Goal: Information Seeking & Learning: Learn about a topic

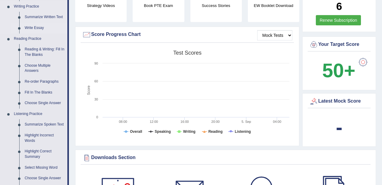
scroll to position [160, 0]
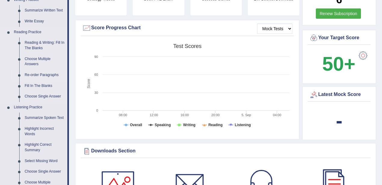
click at [37, 73] on link "Re-order Paragraphs" at bounding box center [44, 75] width 45 height 11
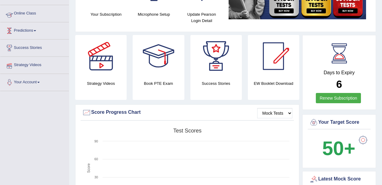
scroll to position [78, 0]
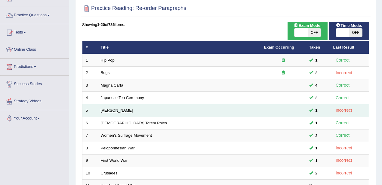
click at [120, 108] on link "Christopher Columbus" at bounding box center [117, 110] width 32 height 5
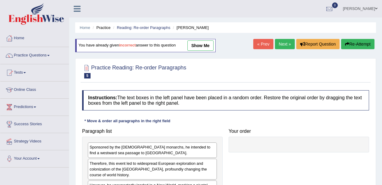
click at [201, 43] on link "show me" at bounding box center [201, 45] width 26 height 10
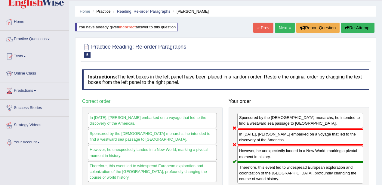
scroll to position [40, 0]
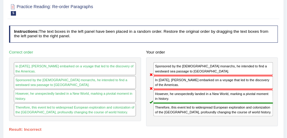
click at [257, 37] on h4 "Instructions: The text boxes in the left panel have been placed in a random ord…" at bounding box center [143, 34] width 269 height 17
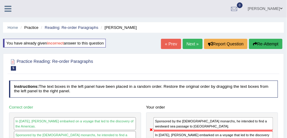
click at [184, 43] on link "Next »" at bounding box center [192, 44] width 20 height 10
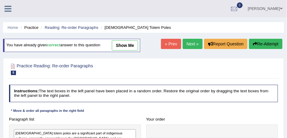
click at [191, 43] on link "Next »" at bounding box center [192, 44] width 20 height 10
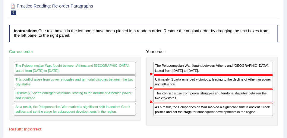
scroll to position [30, 0]
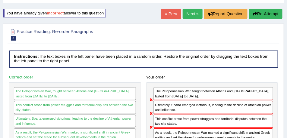
click at [188, 14] on link "Next »" at bounding box center [192, 14] width 20 height 10
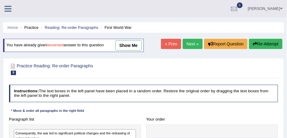
click at [131, 45] on link "show me" at bounding box center [128, 45] width 26 height 10
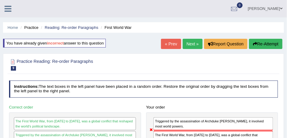
click at [195, 42] on link "Next »" at bounding box center [192, 44] width 20 height 10
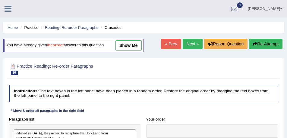
click at [134, 44] on link "show me" at bounding box center [128, 45] width 26 height 10
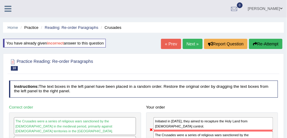
click at [7, 9] on icon at bounding box center [8, 9] width 7 height 8
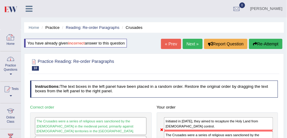
click at [12, 61] on div at bounding box center [10, 58] width 9 height 9
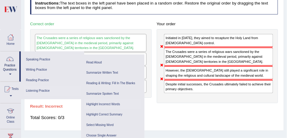
scroll to position [105, 0]
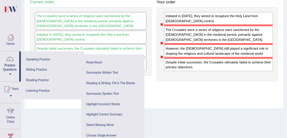
drag, startPoint x: 52, startPoint y: 9, endPoint x: 44, endPoint y: 1, distance: 11.5
click at [52, 9] on div "The Crusades were a series of religious wars sanctioned by the Latin Church in …" at bounding box center [90, 41] width 121 height 69
click at [207, 107] on div "Practice Reading: Re-order Paragraphs 10 Crusades Instructions: The text boxes …" at bounding box center [154, 28] width 260 height 160
click at [8, 33] on div at bounding box center [10, 37] width 9 height 9
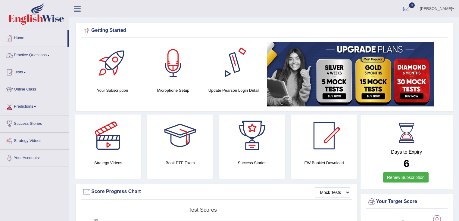
click at [41, 57] on link "Practice Questions" at bounding box center [34, 54] width 69 height 15
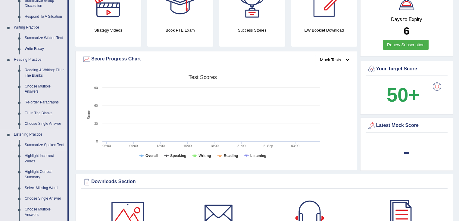
scroll to position [145, 0]
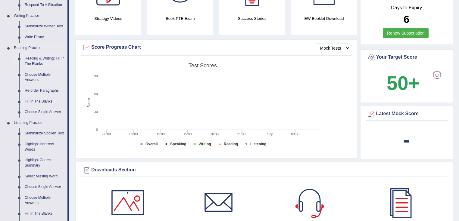
click at [36, 58] on link "Reading & Writing: Fill In The Blanks" at bounding box center [44, 61] width 45 height 16
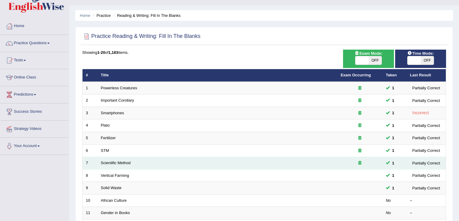
scroll to position [72, 0]
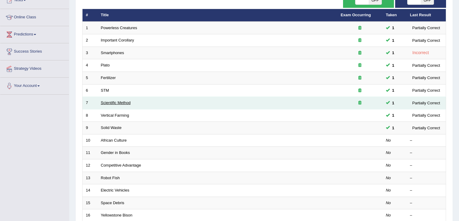
click at [122, 100] on td "Scientific Method" at bounding box center [218, 103] width 240 height 13
click at [122, 101] on link "Scientific Method" at bounding box center [116, 103] width 30 height 5
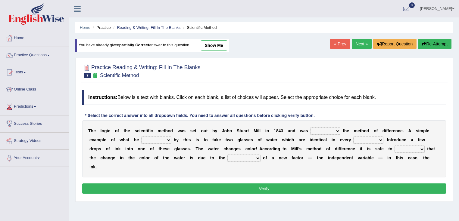
click at [223, 45] on link "show me" at bounding box center [214, 45] width 26 height 10
select select "named"
select select "found"
select select "measure"
select select "assume"
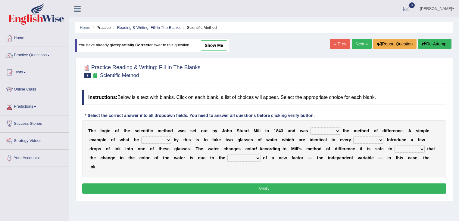
select select "purification"
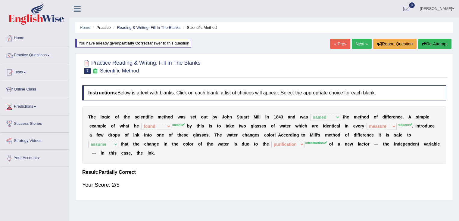
click at [340, 43] on link "« Prev" at bounding box center [340, 44] width 20 height 10
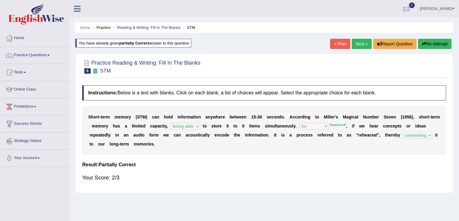
select select "being able"
select select "So"
select select "commiting"
click at [430, 46] on button "Re-Attempt" at bounding box center [434, 44] width 33 height 10
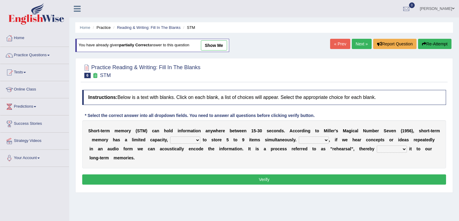
click at [317, 137] on select "However So Moreover Therefore" at bounding box center [314, 140] width 30 height 7
click at [390, 153] on div "S h o r t - t e r m m e m o r y ( S T M ) c a n h o l d i n f o r m a t i o n a…" at bounding box center [264, 144] width 364 height 48
click at [392, 147] on select "commit commits commiting commited" at bounding box center [392, 149] width 30 height 7
click at [183, 137] on select "being able is able be able unable" at bounding box center [185, 140] width 30 height 7
click at [361, 41] on link "Next »" at bounding box center [362, 44] width 20 height 10
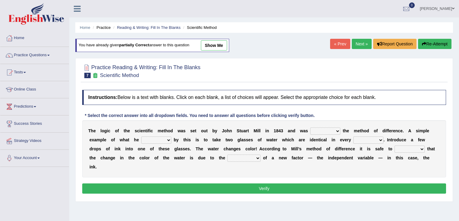
click at [359, 43] on link "Next »" at bounding box center [362, 44] width 20 height 10
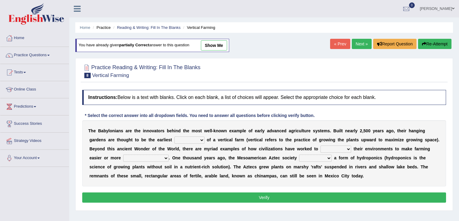
click at [219, 42] on link "show me" at bounding box center [214, 45] width 26 height 10
select select "prototype"
select select "respect"
select select "productive"
select select "volunteered"
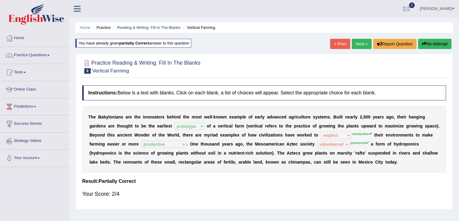
click at [360, 45] on link "Next »" at bounding box center [362, 44] width 20 height 10
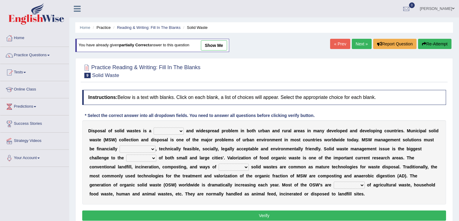
click at [218, 41] on link "show me" at bounding box center [214, 45] width 26 height 10
select select "shafting"
select select "sustainable"
select select "authorities"
select select "preserving"
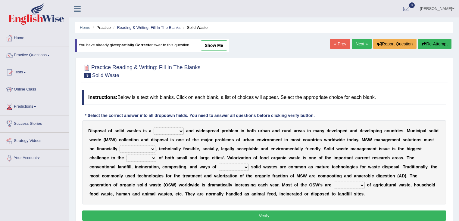
select select "composing"
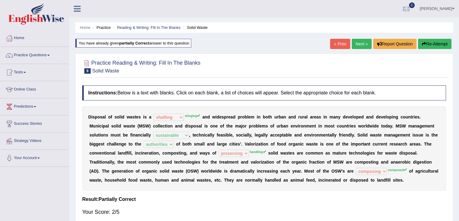
click at [358, 45] on link "Next »" at bounding box center [362, 44] width 20 height 10
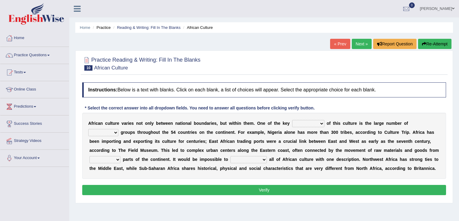
click at [342, 42] on link "« Prev" at bounding box center [340, 44] width 20 height 10
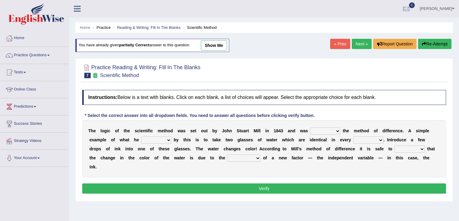
click at [338, 42] on link "« Prev" at bounding box center [340, 44] width 20 height 10
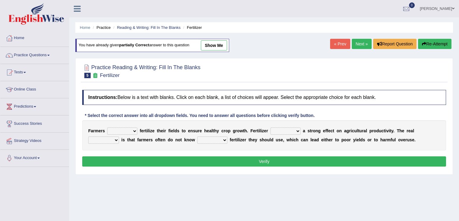
click at [210, 45] on link "show me" at bounding box center [214, 45] width 26 height 10
select select "must"
select select "had"
select select "problem"
select select "how much"
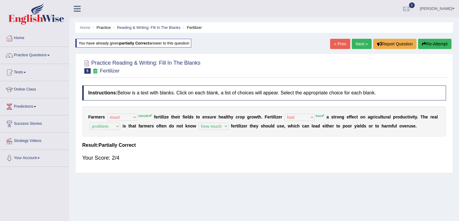
click at [337, 48] on link "« Prev" at bounding box center [340, 44] width 20 height 10
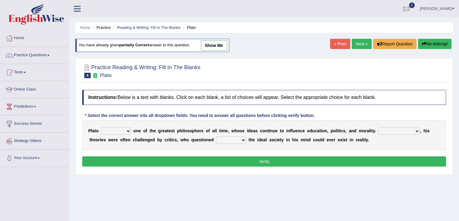
click at [218, 48] on link "show me" at bounding box center [214, 45] width 26 height 10
select select "remains"
select select "However"
select select "which"
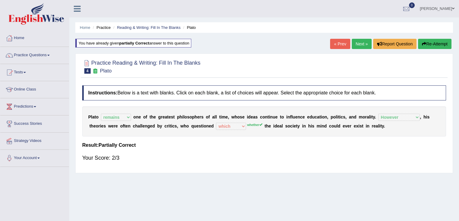
click at [428, 48] on button "Re-Attempt" at bounding box center [434, 44] width 33 height 10
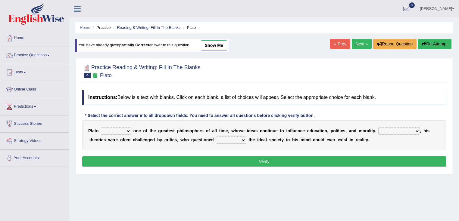
click at [384, 128] on select "Notwithstanding So However Whatever" at bounding box center [399, 131] width 42 height 7
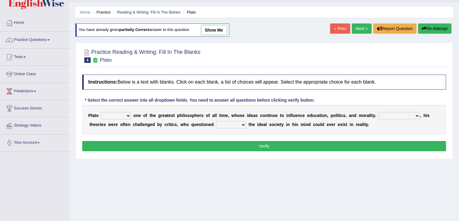
scroll to position [24, 0]
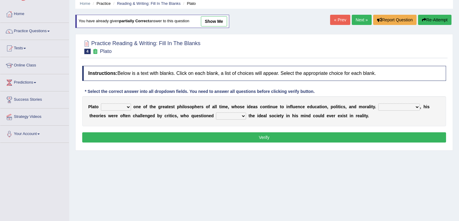
click at [397, 101] on div "P l a t o keeps comes claims remains o n e o f t h e g r e a t e s t p h i l o …" at bounding box center [264, 111] width 364 height 30
click at [397, 104] on select "Notwithstanding So However Whatever" at bounding box center [399, 107] width 42 height 7
click at [215, 22] on link "show me" at bounding box center [214, 21] width 26 height 10
select select "remains"
select select "However"
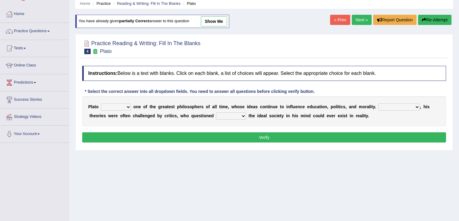
select select "which"
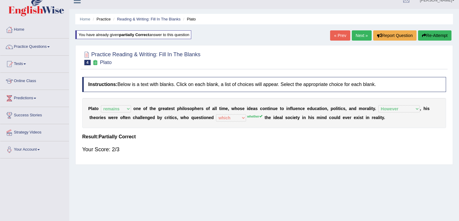
scroll to position [0, 0]
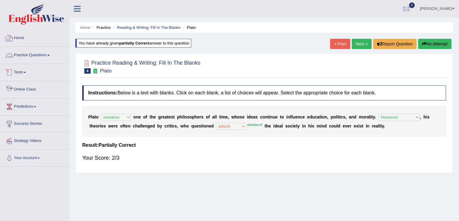
click at [39, 56] on link "Practice Questions" at bounding box center [34, 54] width 69 height 15
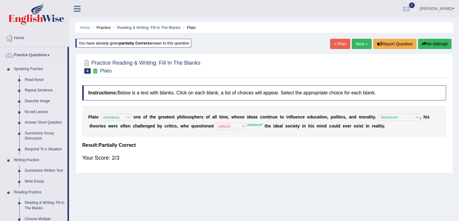
click at [40, 102] on link "Describe Image" at bounding box center [44, 101] width 45 height 11
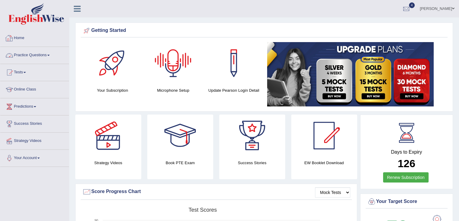
click at [40, 53] on link "Practice Questions" at bounding box center [34, 54] width 69 height 15
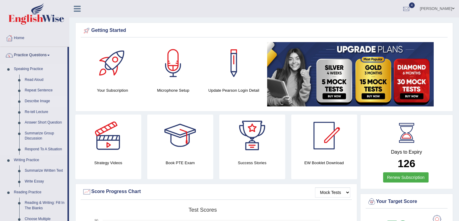
click at [37, 102] on link "Describe Image" at bounding box center [44, 101] width 45 height 11
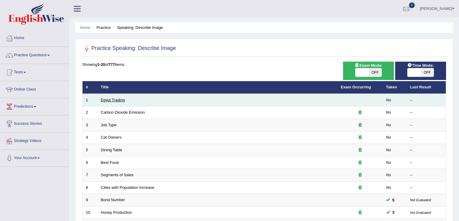
click at [115, 99] on link "Egypt Trading" at bounding box center [113, 100] width 24 height 5
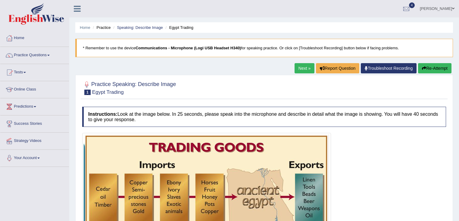
click at [297, 66] on link "Next »" at bounding box center [304, 68] width 20 height 10
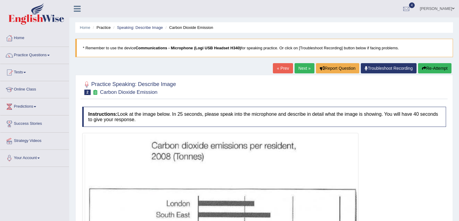
click at [305, 70] on link "Next »" at bounding box center [304, 68] width 20 height 10
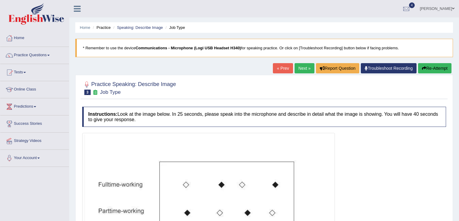
drag, startPoint x: 0, startPoint y: 0, endPoint x: 304, endPoint y: 69, distance: 311.5
click at [304, 69] on link "Next »" at bounding box center [304, 68] width 20 height 10
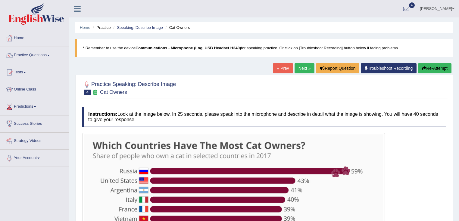
click at [304, 69] on link "Next »" at bounding box center [304, 68] width 20 height 10
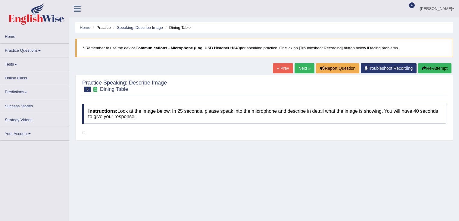
click at [304, 69] on link "Next »" at bounding box center [304, 68] width 20 height 10
click at [287, 68] on link "« Prev" at bounding box center [283, 68] width 20 height 10
click at [16, 52] on link "Practice Questions" at bounding box center [34, 50] width 69 height 12
click at [32, 48] on link "Practice Questions" at bounding box center [34, 50] width 69 height 12
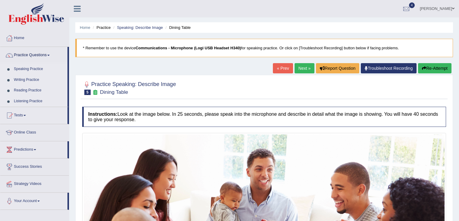
click at [303, 70] on link "Next »" at bounding box center [304, 68] width 20 height 10
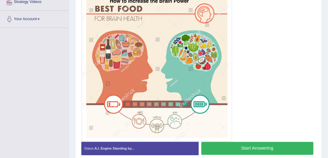
scroll to position [131, 0]
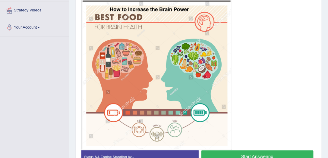
click at [116, 12] on img at bounding box center [156, 75] width 148 height 148
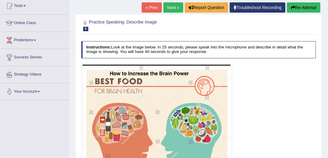
scroll to position [62, 0]
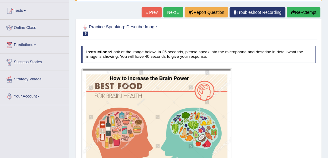
click at [177, 12] on link "Next »" at bounding box center [173, 12] width 20 height 10
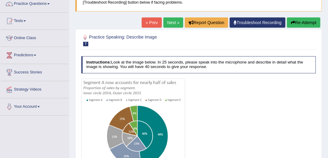
click at [173, 21] on link "Next »" at bounding box center [173, 22] width 20 height 10
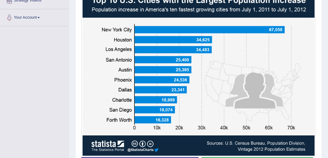
scroll to position [181, 0]
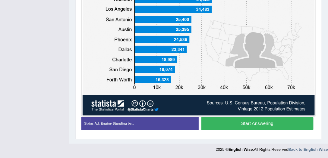
click at [268, 127] on button "Start Answering" at bounding box center [257, 123] width 112 height 13
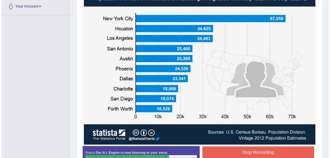
scroll to position [186, 0]
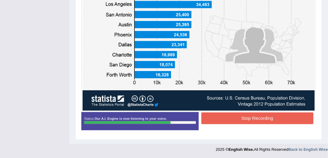
click at [263, 118] on button "Stop Recording" at bounding box center [257, 119] width 112 height 12
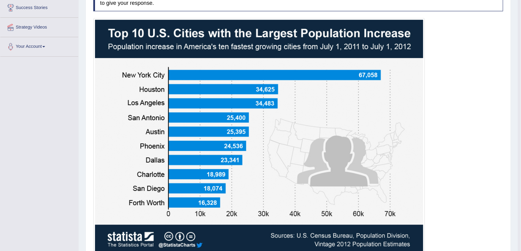
scroll to position [117, 0]
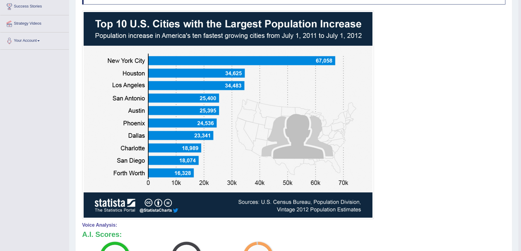
click at [327, 131] on div at bounding box center [294, 115] width 424 height 209
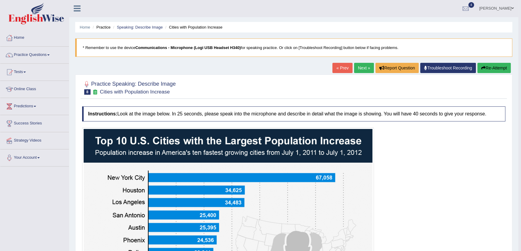
scroll to position [0, 0]
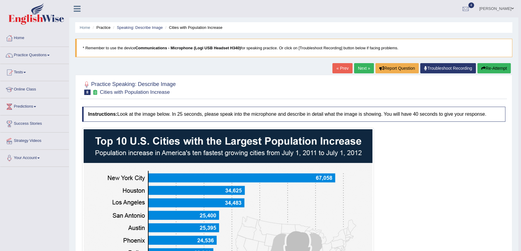
click at [327, 69] on link "Next »" at bounding box center [364, 68] width 20 height 10
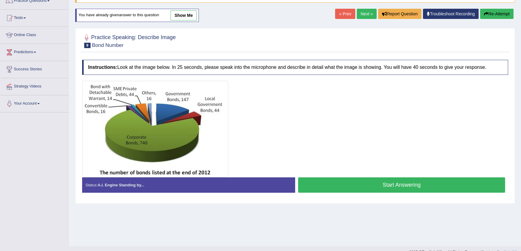
click at [403, 185] on button "Start Answering" at bounding box center [401, 185] width 207 height 15
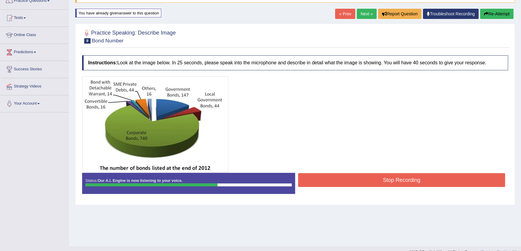
click at [412, 183] on button "Stop Recording" at bounding box center [401, 180] width 207 height 14
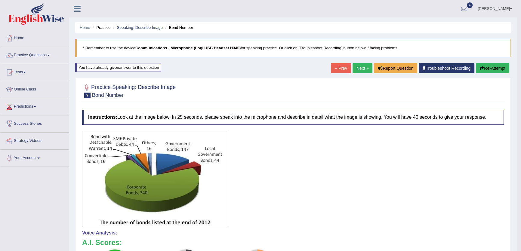
click at [355, 68] on link "Next »" at bounding box center [363, 68] width 20 height 10
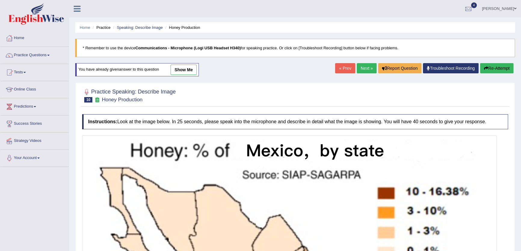
click at [359, 69] on link "Next »" at bounding box center [367, 68] width 20 height 10
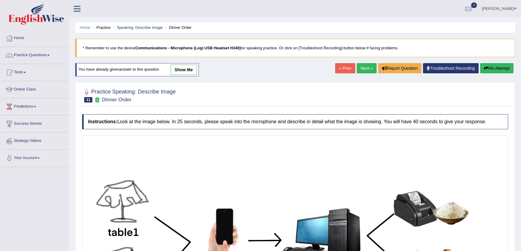
click at [363, 63] on link "Next »" at bounding box center [367, 68] width 20 height 10
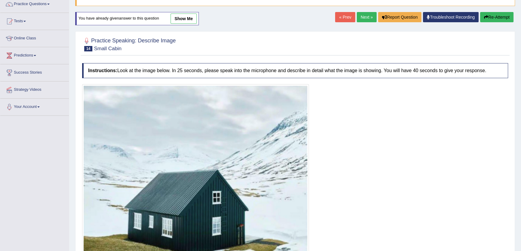
scroll to position [109, 0]
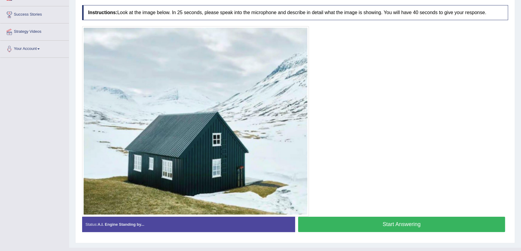
click at [374, 229] on button "Start Answering" at bounding box center [401, 224] width 207 height 15
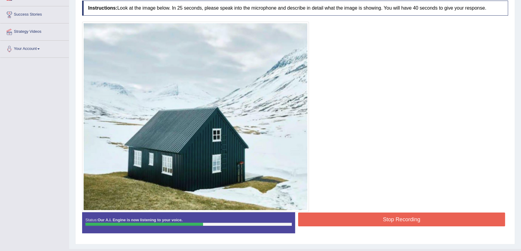
click at [393, 223] on button "Stop Recording" at bounding box center [401, 220] width 207 height 14
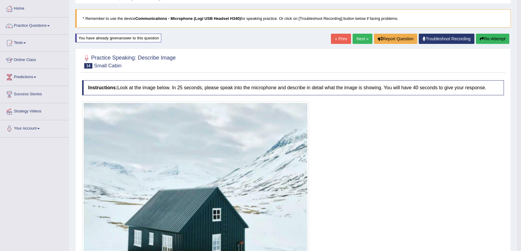
scroll to position [27, 0]
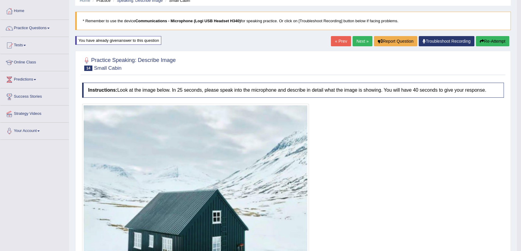
click at [361, 37] on link "Next »" at bounding box center [363, 41] width 20 height 10
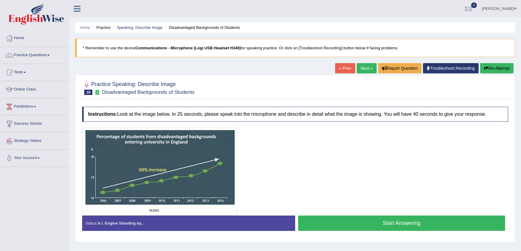
click at [362, 66] on link "Next »" at bounding box center [367, 68] width 20 height 10
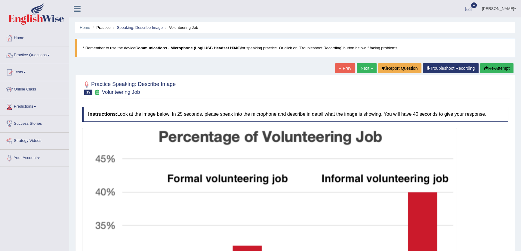
click at [363, 66] on link "Next »" at bounding box center [367, 68] width 20 height 10
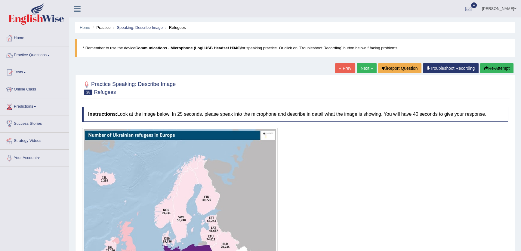
click at [364, 63] on link "Next »" at bounding box center [367, 68] width 20 height 10
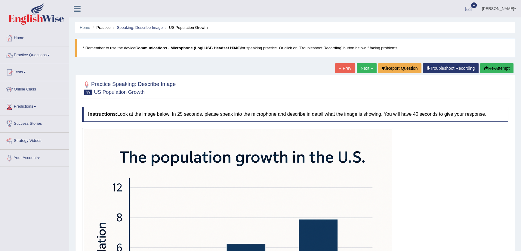
click at [363, 66] on link "Next »" at bounding box center [367, 68] width 20 height 10
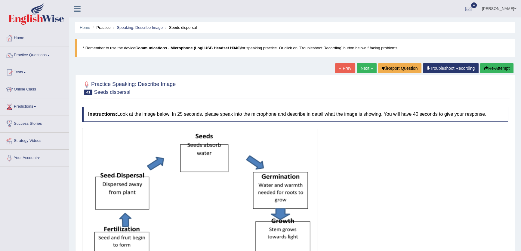
click at [34, 54] on link "Practice Questions" at bounding box center [34, 54] width 69 height 15
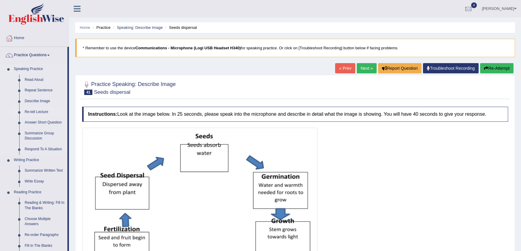
click at [37, 114] on link "Re-tell Lecture" at bounding box center [44, 112] width 45 height 11
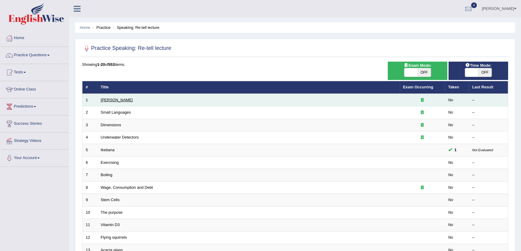
click at [112, 101] on link "[PERSON_NAME]" at bounding box center [117, 100] width 32 height 5
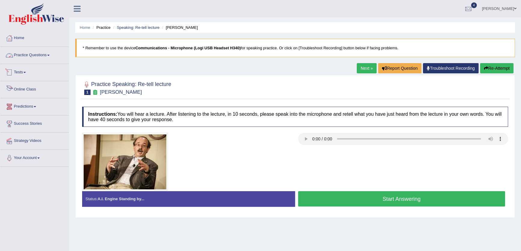
click at [23, 59] on link "Practice Questions" at bounding box center [34, 54] width 69 height 15
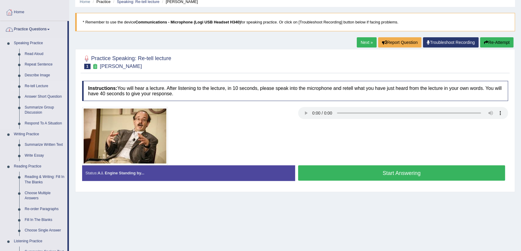
scroll to position [54, 0]
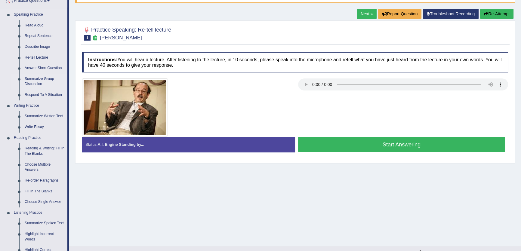
click at [48, 78] on link "Summarize Group Discussion" at bounding box center [44, 82] width 45 height 16
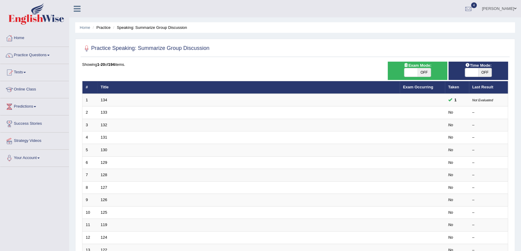
click at [103, 98] on link "134" at bounding box center [104, 100] width 7 height 5
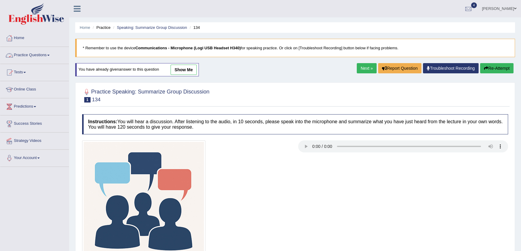
click at [366, 67] on link "Next »" at bounding box center [367, 68] width 20 height 10
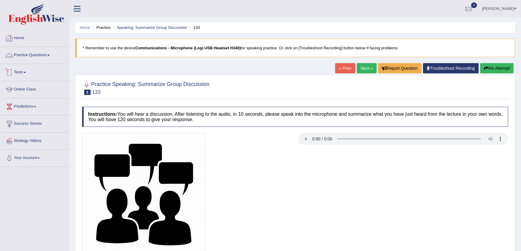
click at [344, 67] on link "« Prev" at bounding box center [345, 68] width 20 height 10
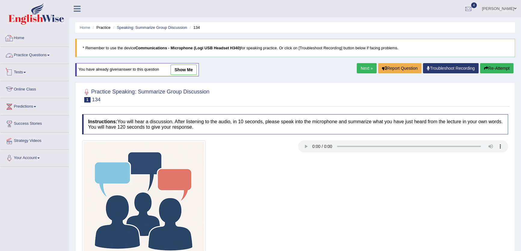
click at [50, 58] on link "Practice Questions" at bounding box center [34, 54] width 69 height 15
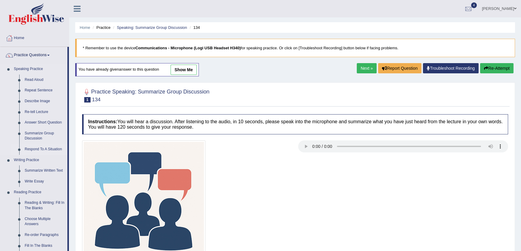
click at [42, 150] on link "Respond To A Situation" at bounding box center [44, 149] width 45 height 11
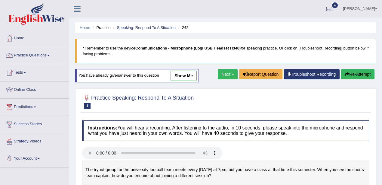
click at [272, 101] on div at bounding box center [225, 101] width 287 height 18
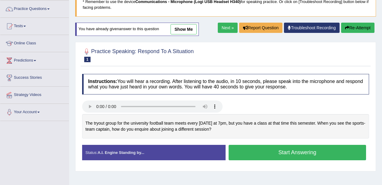
scroll to position [80, 0]
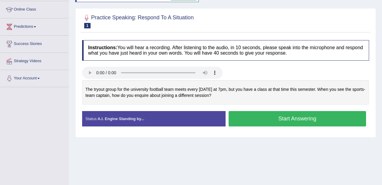
click at [311, 114] on button "Start Answering" at bounding box center [298, 118] width 138 height 15
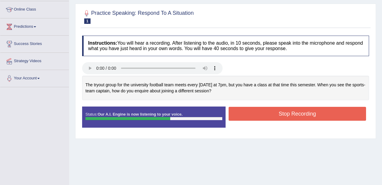
click at [282, 113] on button "Stop Recording" at bounding box center [298, 114] width 138 height 14
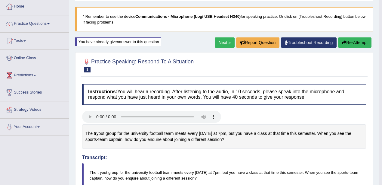
scroll to position [0, 0]
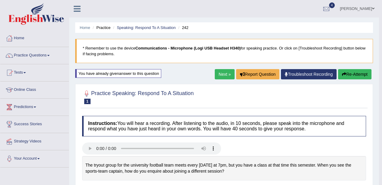
click at [222, 73] on link "Next »" at bounding box center [225, 74] width 20 height 10
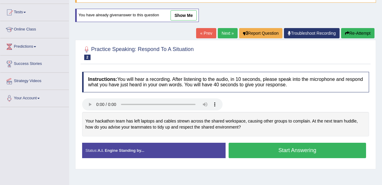
click at [324, 149] on button "Start Answering" at bounding box center [298, 149] width 138 height 15
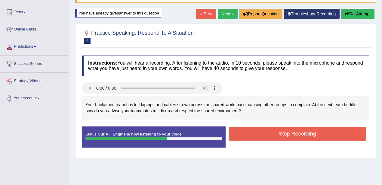
click at [305, 132] on button "Stop Recording" at bounding box center [298, 133] width 138 height 14
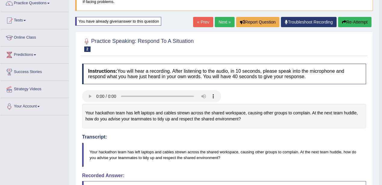
scroll to position [20, 0]
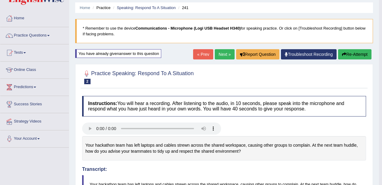
click at [217, 55] on link "Next »" at bounding box center [225, 54] width 20 height 10
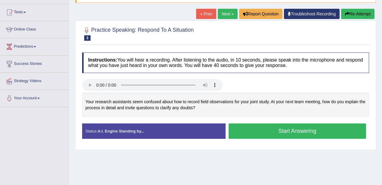
click at [307, 129] on button "Start Answering" at bounding box center [298, 130] width 138 height 15
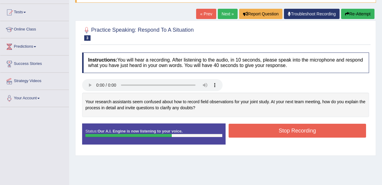
click at [297, 132] on button "Stop Recording" at bounding box center [298, 130] width 138 height 14
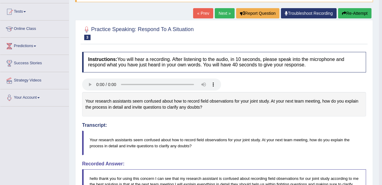
scroll to position [40, 0]
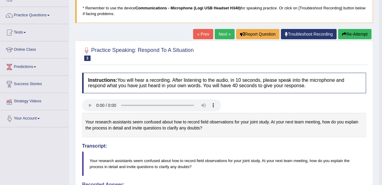
click at [39, 100] on link "Strategy Videos" at bounding box center [34, 100] width 69 height 15
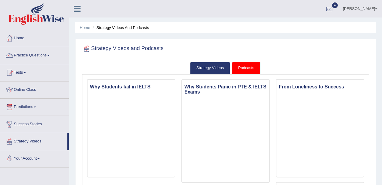
click at [216, 64] on link "Strategy Videos" at bounding box center [210, 68] width 40 height 12
